Goal: Information Seeking & Learning: Find specific fact

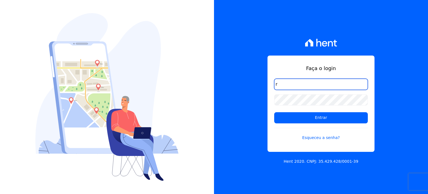
type input "[PERSON_NAME][EMAIL_ADDRESS][DOMAIN_NAME]"
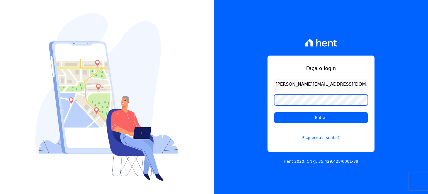
click at [274, 112] on input "Entrar" at bounding box center [321, 117] width 94 height 11
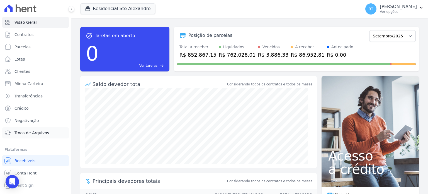
click at [41, 132] on span "Troca de Arquivos" at bounding box center [31, 133] width 35 height 6
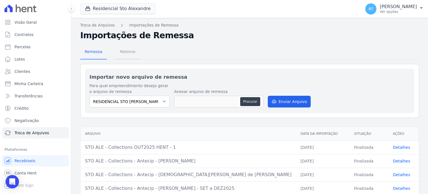
click at [126, 53] on span "Retorno" at bounding box center [128, 51] width 22 height 11
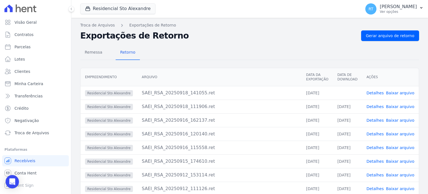
click at [376, 93] on link "Detalhes" at bounding box center [375, 93] width 17 height 4
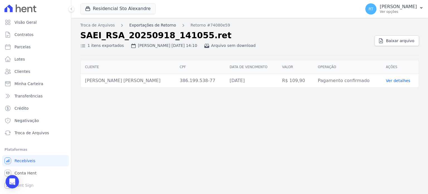
click at [143, 24] on link "Exportações de Retorno" at bounding box center [152, 25] width 47 height 6
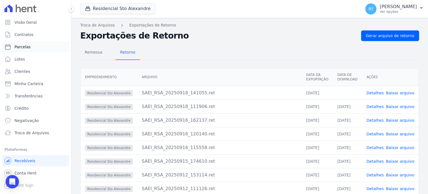
click at [24, 49] on span "Parcelas" at bounding box center [22, 47] width 16 height 6
select select
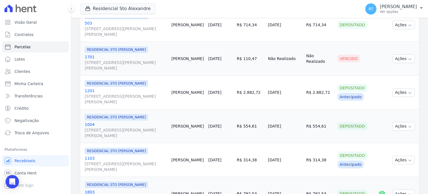
scroll to position [842, 0]
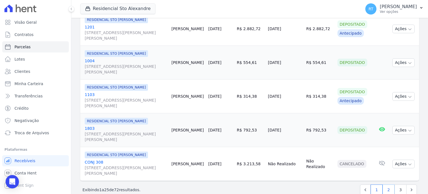
click at [386, 184] on link "2" at bounding box center [389, 189] width 12 height 11
select select
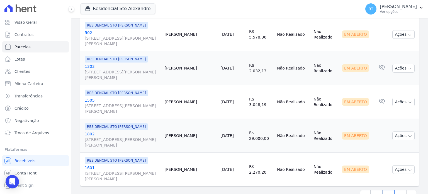
scroll to position [842, 0]
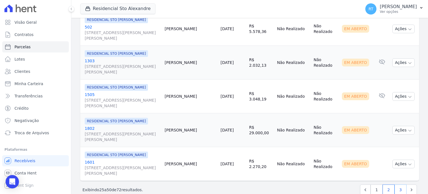
click at [397, 184] on link "3" at bounding box center [401, 189] width 12 height 11
select select
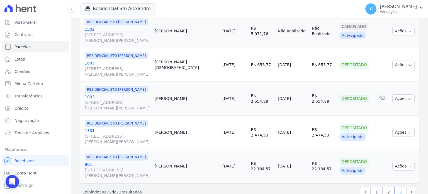
scroll to position [741, 0]
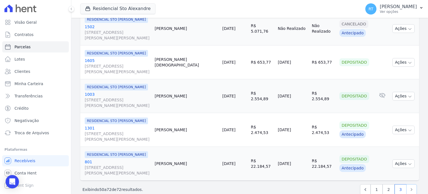
click at [409, 186] on icon "Next" at bounding box center [412, 189] width 6 height 6
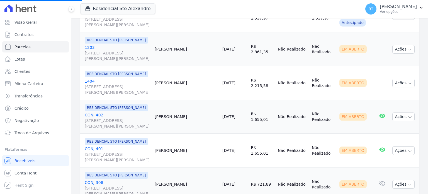
scroll to position [295, 0]
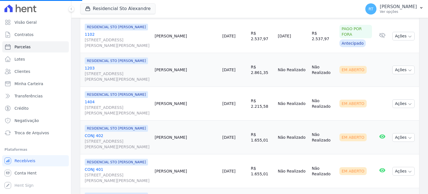
select select
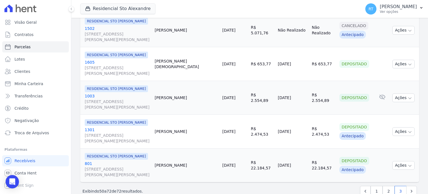
scroll to position [741, 0]
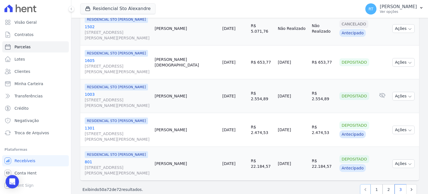
click at [365, 188] on icon "Previous" at bounding box center [366, 189] width 2 height 3
select select
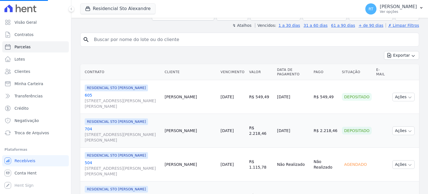
scroll to position [112, 0]
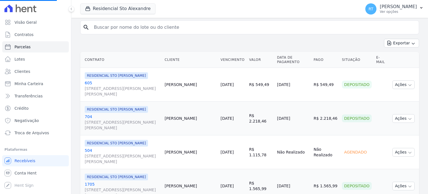
select select
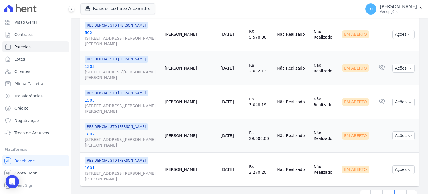
scroll to position [842, 0]
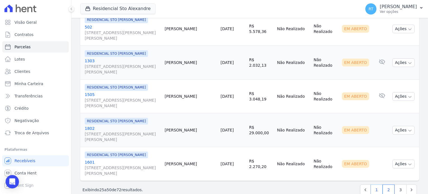
click at [375, 184] on link "1" at bounding box center [377, 189] width 12 height 11
select select
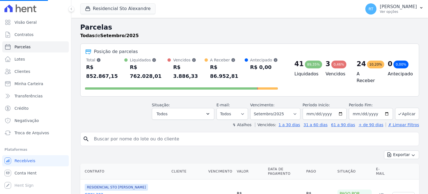
select select
click at [401, 108] on button "Aplicar" at bounding box center [407, 114] width 24 height 12
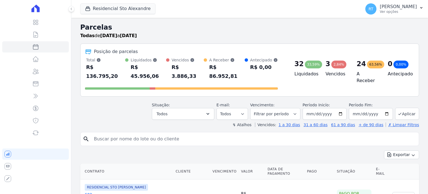
select select
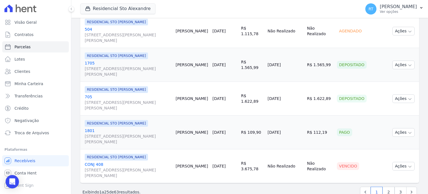
scroll to position [842, 0]
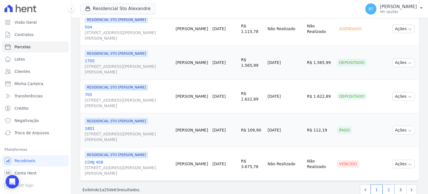
click at [386, 184] on link "2" at bounding box center [389, 189] width 12 height 11
select select
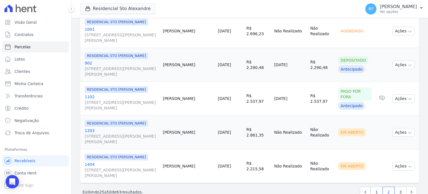
scroll to position [842, 0]
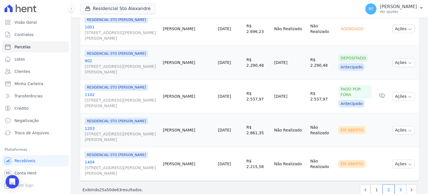
click at [397, 184] on link "3" at bounding box center [401, 189] width 12 height 11
select select
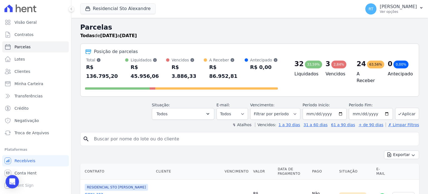
click at [152, 133] on input "search" at bounding box center [254, 138] width 326 height 11
type input "[PERSON_NAME]"
select select
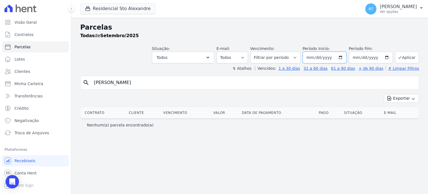
click at [345, 57] on input "2025-09-01" at bounding box center [325, 58] width 44 height 12
type input "2025-05-01"
click at [388, 58] on input "2025-09-30" at bounding box center [371, 58] width 44 height 12
type input "[DATE]"
click at [345, 57] on input "2025-05-01" at bounding box center [325, 58] width 44 height 12
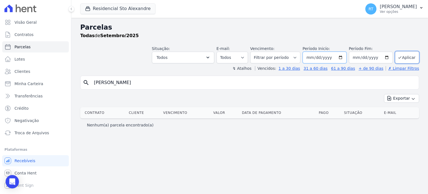
type input "[DATE]"
click at [404, 55] on button "Aplicar" at bounding box center [407, 57] width 24 height 12
select select
click at [139, 79] on input "mariana granella" at bounding box center [254, 82] width 326 height 11
click at [397, 129] on div "Nenhum(a) parcela encontrado(a)" at bounding box center [249, 124] width 339 height 13
